Goal: Task Accomplishment & Management: Use online tool/utility

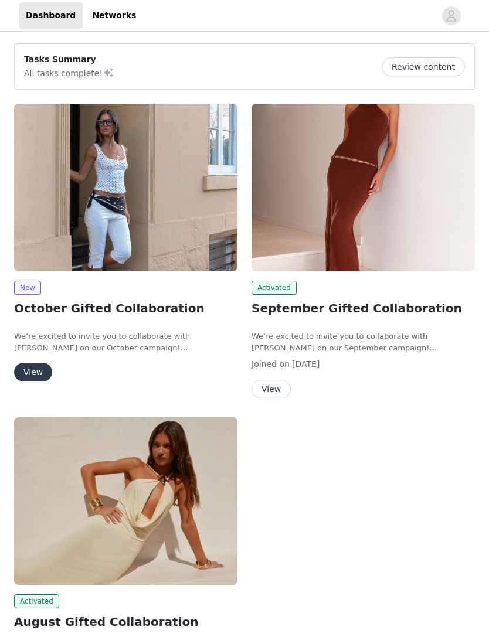
click at [23, 364] on button "View" at bounding box center [33, 372] width 38 height 19
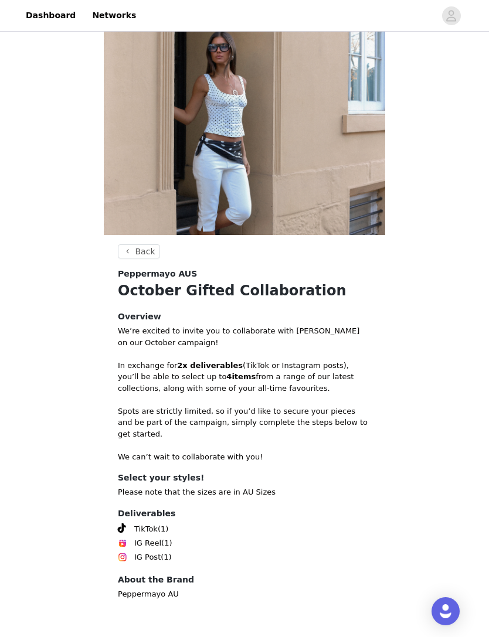
scroll to position [37, 0]
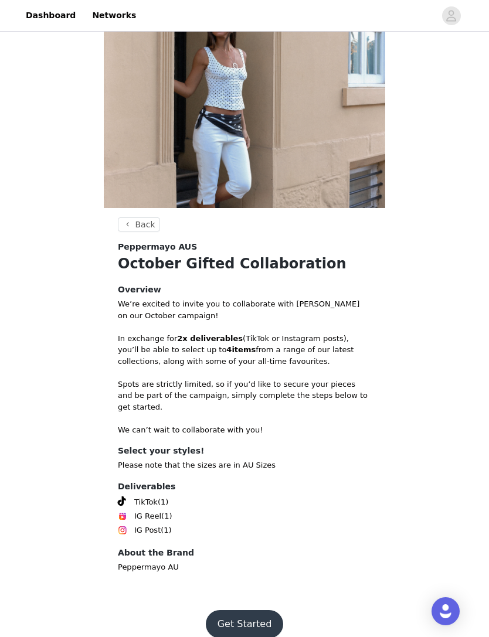
click at [246, 610] on button "Get Started" at bounding box center [245, 624] width 78 height 28
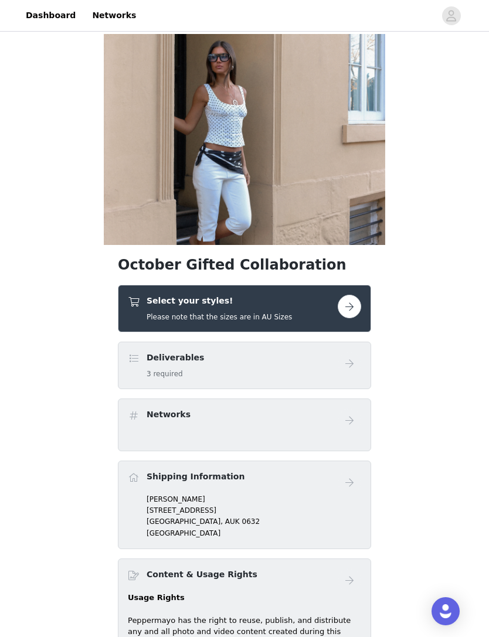
click at [307, 318] on div "Select your styles! Please note that the sizes are in AU Sizes" at bounding box center [233, 309] width 210 height 28
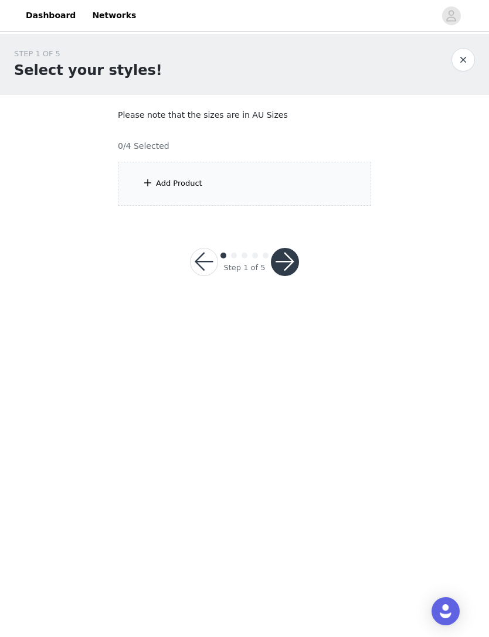
click at [311, 188] on div "Add Product" at bounding box center [244, 184] width 253 height 44
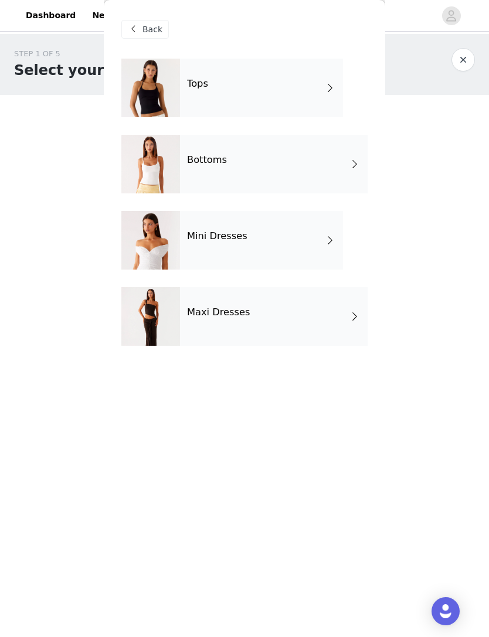
click at [316, 74] on div "Tops" at bounding box center [261, 88] width 163 height 59
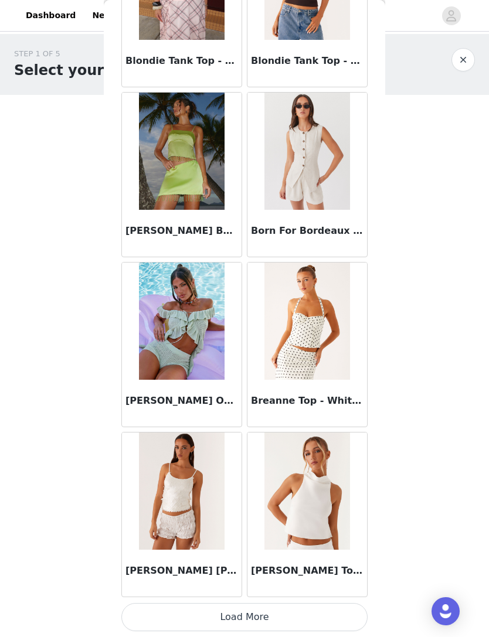
scroll to position [1157, 0]
click at [314, 611] on button "Load More" at bounding box center [244, 617] width 246 height 28
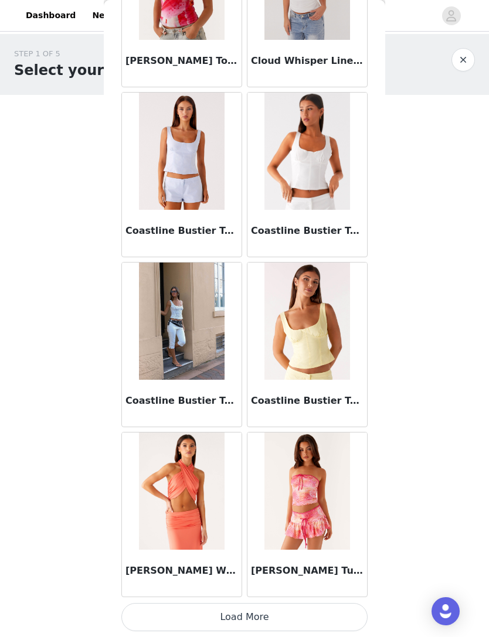
scroll to position [2857, 0]
click at [322, 610] on button "Load More" at bounding box center [244, 617] width 246 height 28
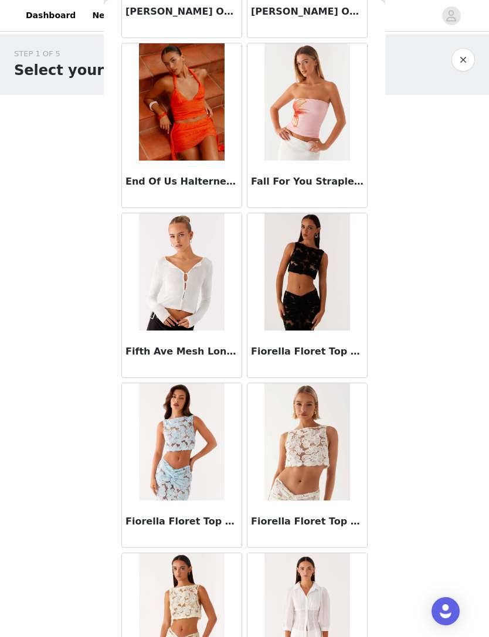
scroll to position [4108, 0]
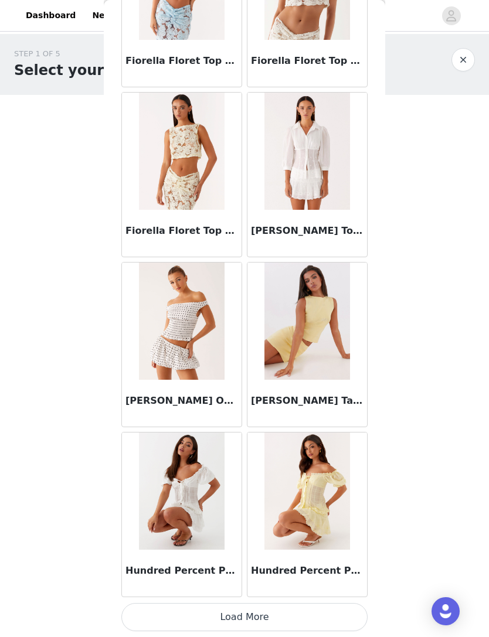
click at [305, 609] on button "Load More" at bounding box center [244, 617] width 246 height 28
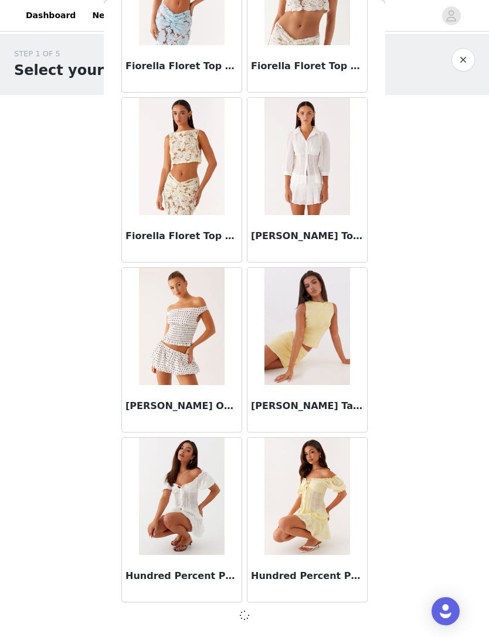
scroll to position [4551, 0]
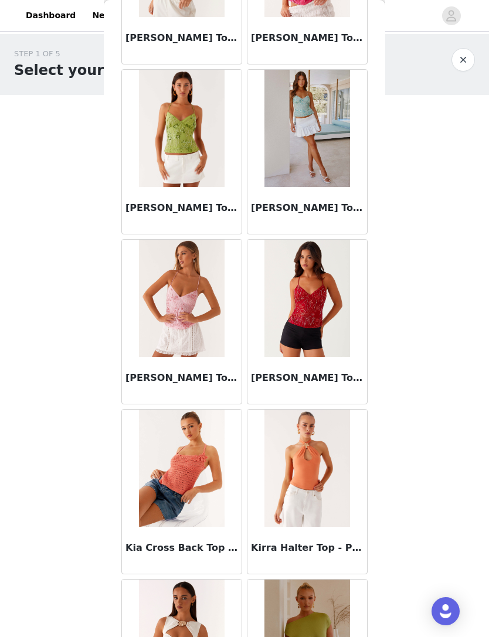
click at [393, 313] on body "Dashboard Networks STEP 1 OF 5 Select your styles! Please note that the sizes a…" at bounding box center [244, 318] width 489 height 637
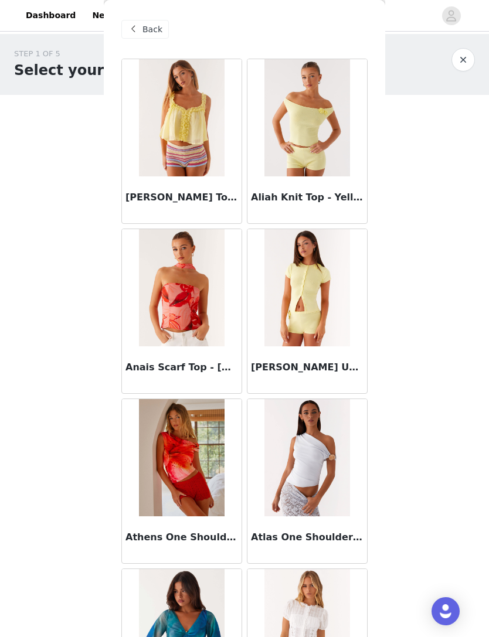
scroll to position [0, 0]
click at [144, 33] on span "Back" at bounding box center [152, 29] width 20 height 12
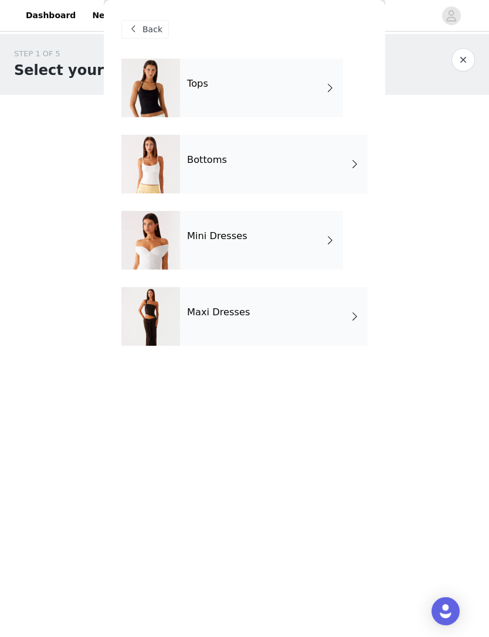
click at [307, 236] on div "Mini Dresses" at bounding box center [261, 240] width 163 height 59
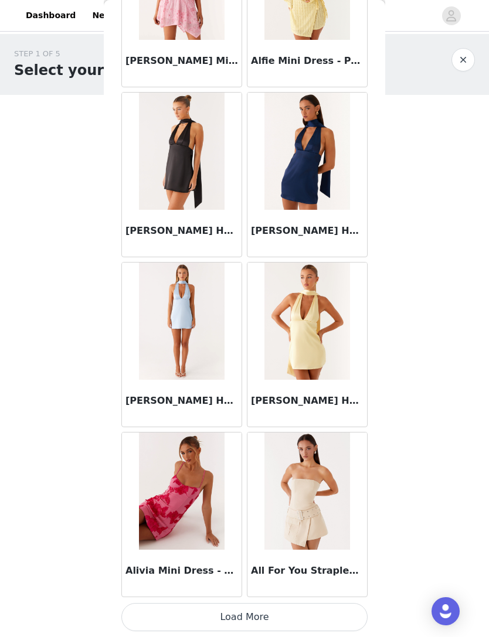
click at [329, 605] on button "Load More" at bounding box center [244, 617] width 246 height 28
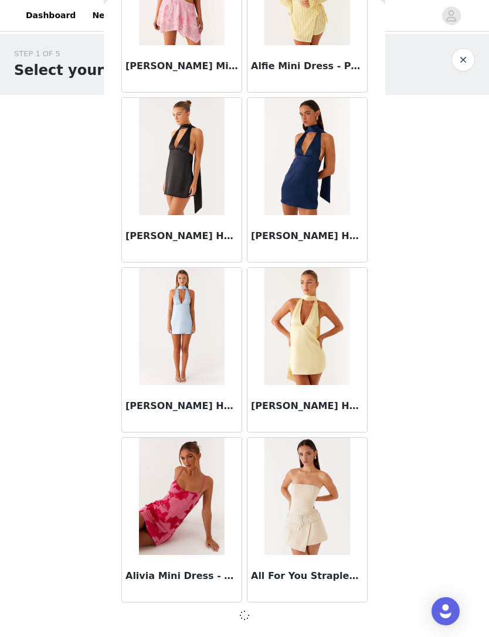
scroll to position [1151, 0]
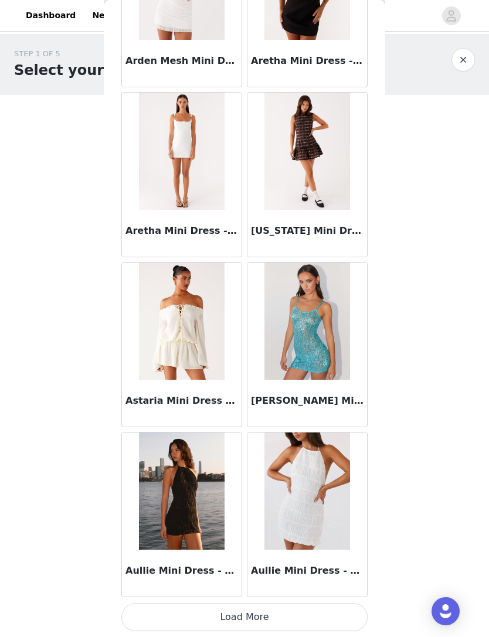
click at [323, 614] on button "Load More" at bounding box center [244, 617] width 246 height 28
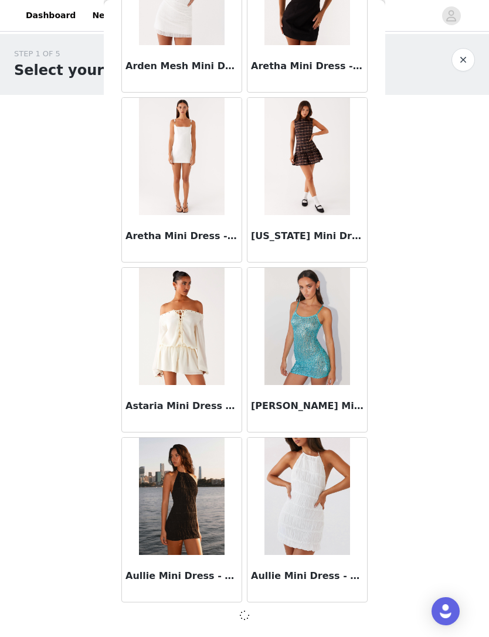
scroll to position [2851, 0]
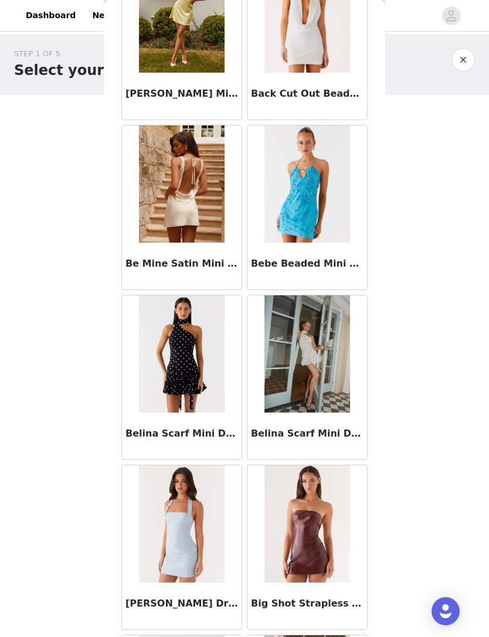
click at [398, 303] on div "STEP 1 OF 5 Select your styles! Please note that the sizes are in AU Sizes 0/4 …" at bounding box center [244, 169] width 489 height 270
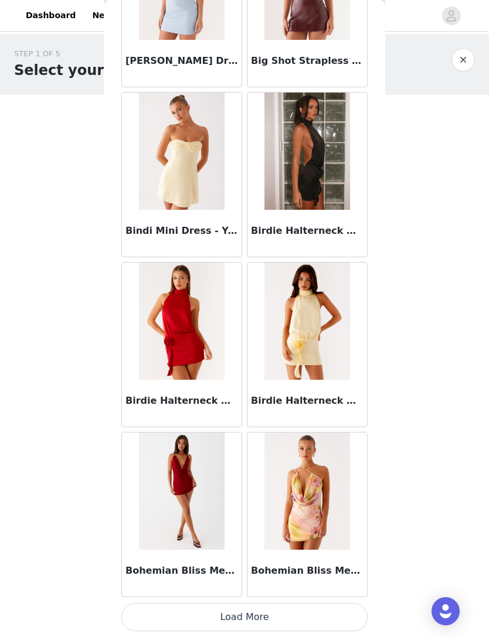
click at [314, 610] on button "Load More" at bounding box center [244, 617] width 246 height 28
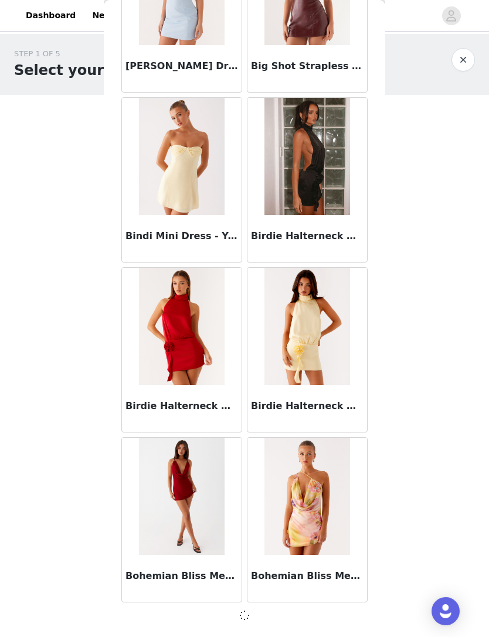
scroll to position [4551, 0]
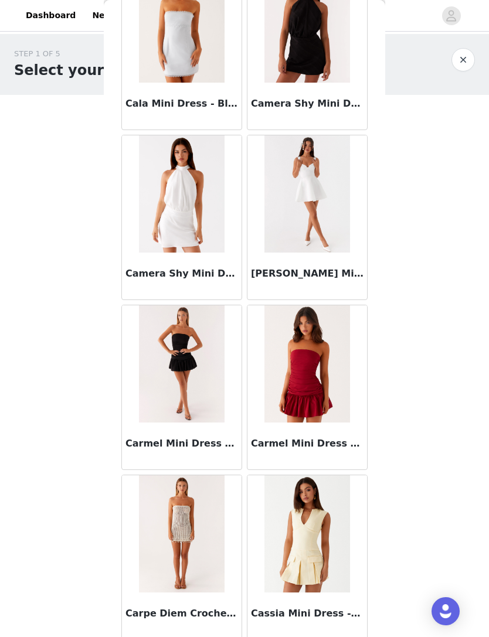
click at [385, 316] on div "Back Acapulco Shell Mini Dress - Deep Sea [PERSON_NAME] Mini Dress - Midnight B…" at bounding box center [244, 318] width 281 height 637
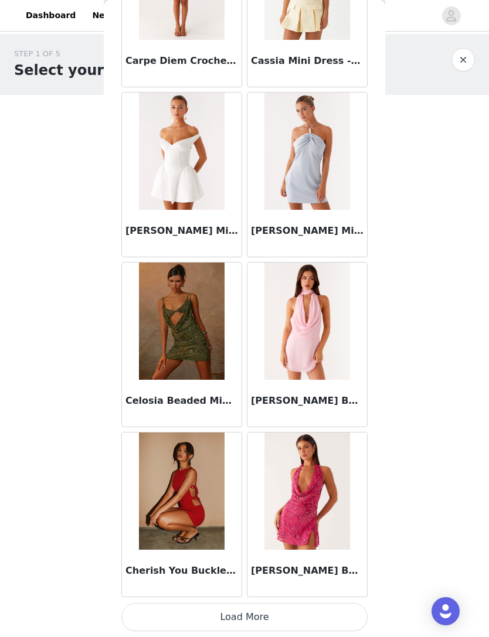
click at [315, 605] on button "Load More" at bounding box center [244, 617] width 246 height 28
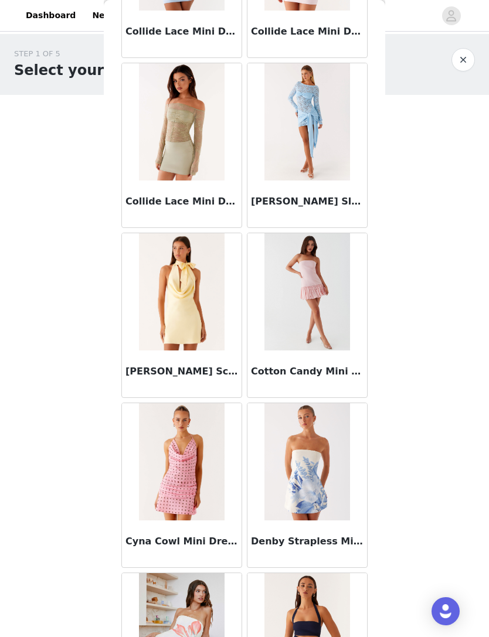
scroll to position [7475, 0]
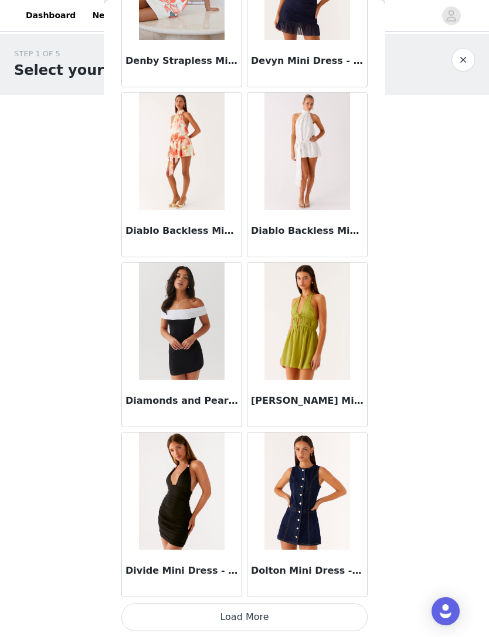
click at [315, 616] on button "Load More" at bounding box center [244, 617] width 246 height 28
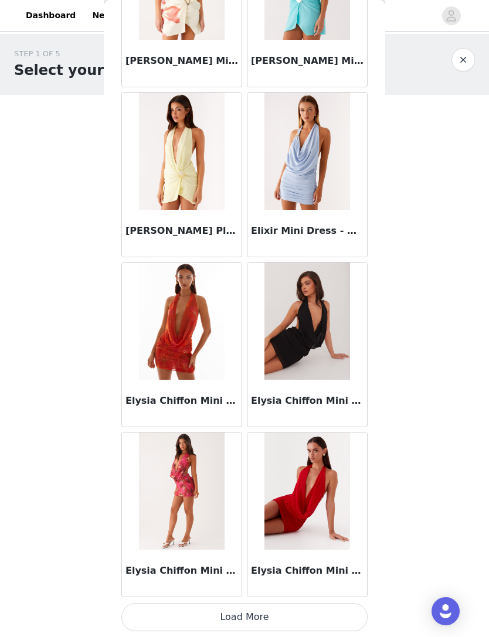
click at [317, 611] on button "Load More" at bounding box center [244, 617] width 246 height 28
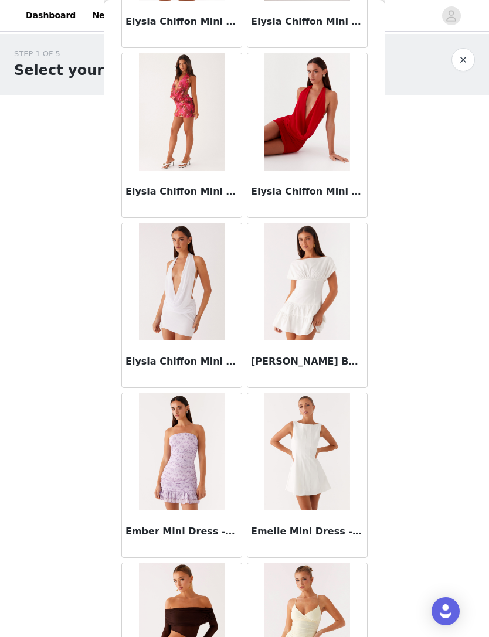
scroll to position [10087, 0]
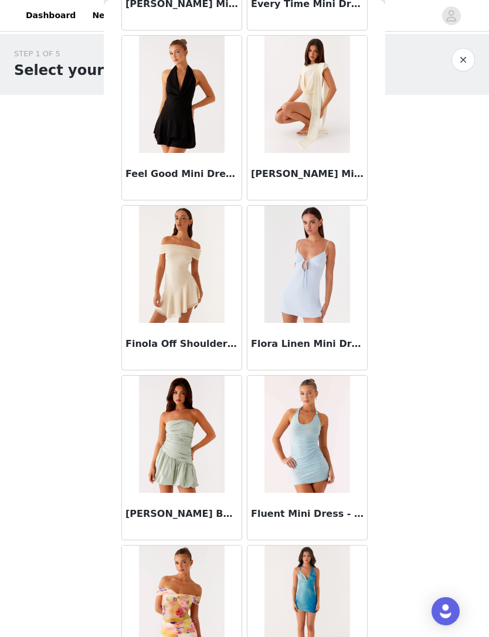
click at [392, 316] on body "Dashboard Networks STEP 1 OF 5 Select your styles! Please note that the sizes a…" at bounding box center [244, 318] width 489 height 637
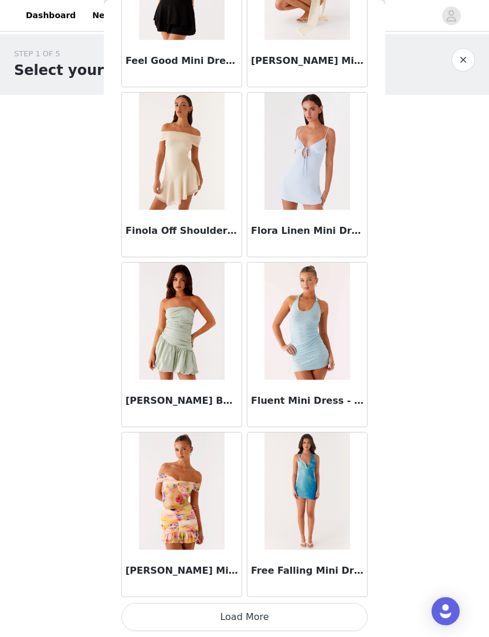
click at [307, 613] on button "Load More" at bounding box center [244, 617] width 246 height 28
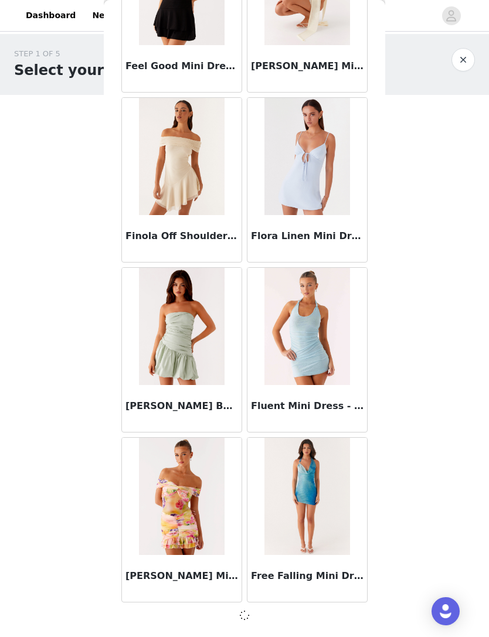
scroll to position [11352, 0]
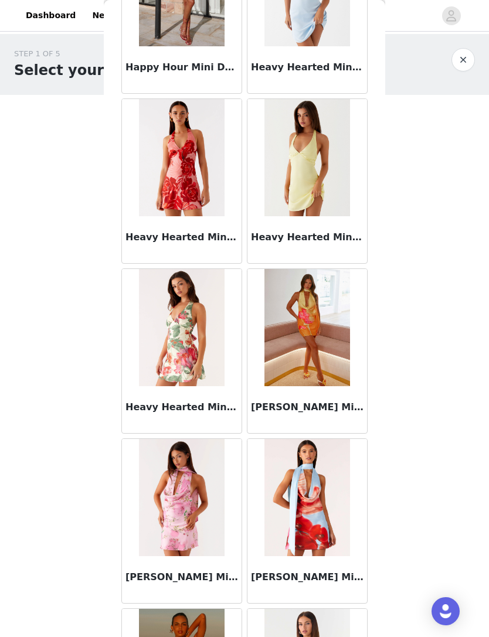
click at [399, 291] on div "STEP 1 OF 5 Select your styles! Please note that the sizes are in AU Sizes 0/4 …" at bounding box center [244, 169] width 489 height 270
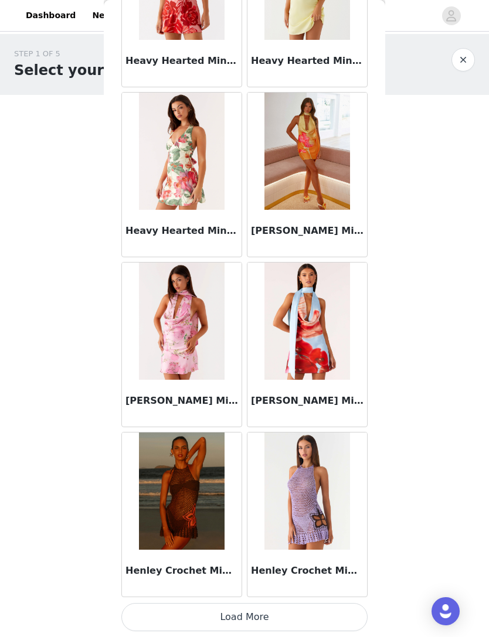
click at [323, 607] on button "Load More" at bounding box center [244, 617] width 246 height 28
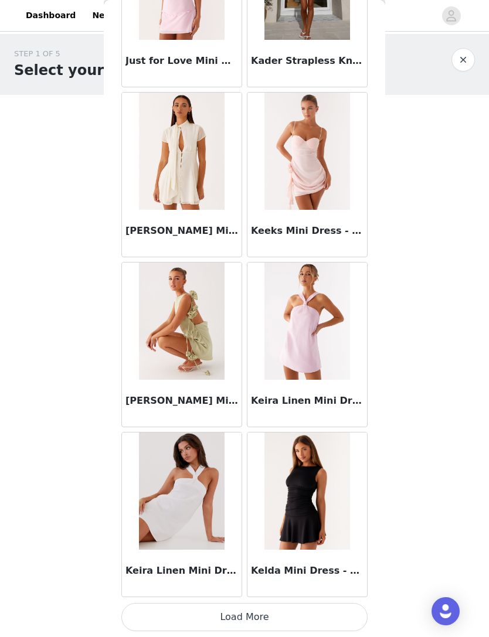
scroll to position [14757, 0]
